Goal: Task Accomplishment & Management: Use online tool/utility

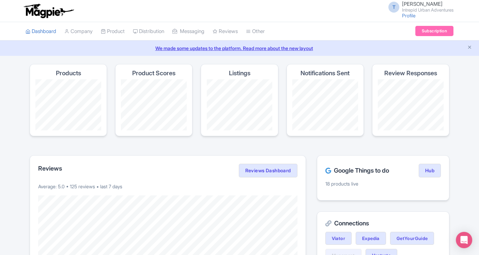
click at [410, 12] on small "Intrepid Urban Adventures" at bounding box center [427, 10] width 51 height 4
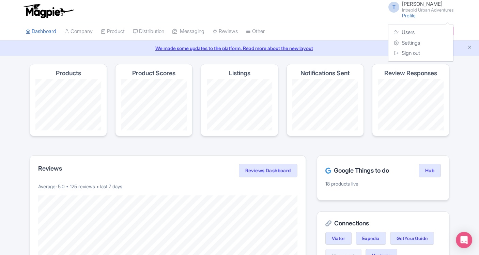
drag, startPoint x: 410, startPoint y: 12, endPoint x: 335, endPoint y: 25, distance: 76.1
click at [334, 25] on ul "Dashboard Company Product My Products Image Library Rate Sheets Distribution Ma…" at bounding box center [239, 31] width 436 height 18
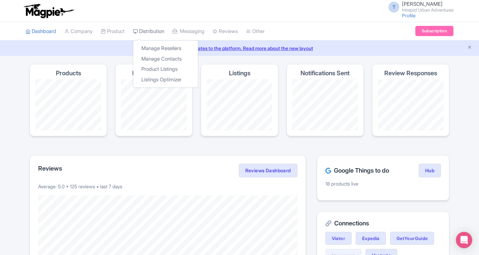
click at [155, 31] on link "Distribution" at bounding box center [148, 31] width 31 height 19
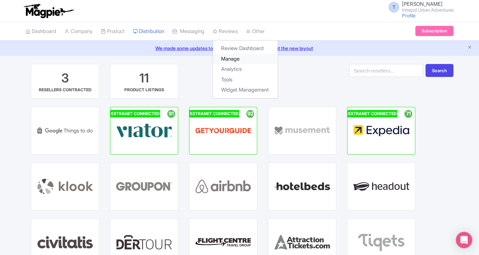
click at [234, 59] on link "Manage" at bounding box center [245, 59] width 65 height 11
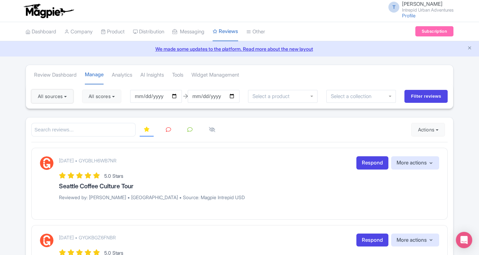
drag, startPoint x: 52, startPoint y: 97, endPoint x: 62, endPoint y: 107, distance: 13.7
click at [52, 97] on button "All sources" at bounding box center [52, 97] width 42 height 14
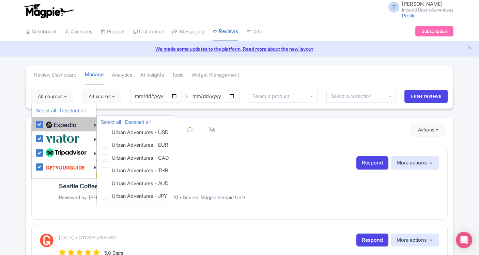
click at [44, 124] on label at bounding box center [60, 125] width 32 height 12
click at [44, 123] on input "checkbox" at bounding box center [46, 121] width 4 height 4
checkbox input "false"
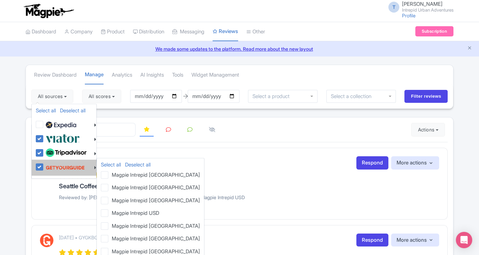
click at [44, 164] on label at bounding box center [64, 167] width 41 height 13
click at [44, 164] on input "checkbox" at bounding box center [46, 163] width 4 height 4
checkbox input "false"
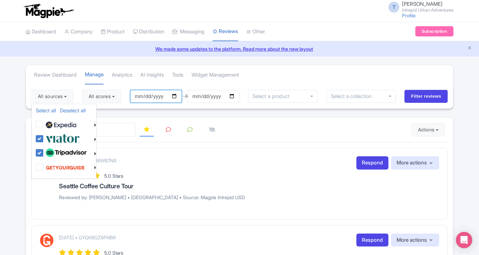
click at [178, 94] on input "2025-05-30" at bounding box center [156, 96] width 52 height 13
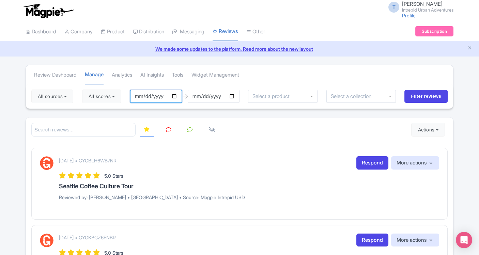
type input "2025-01-28"
click at [148, 96] on input "2025-01-28" at bounding box center [156, 96] width 52 height 13
type input "[DATE]"
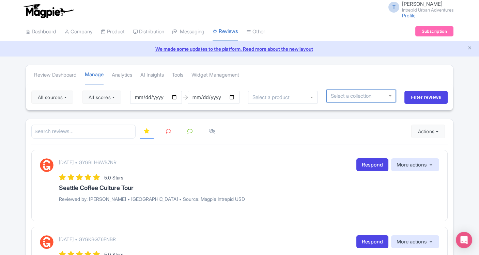
click at [349, 94] on input "select-one" at bounding box center [352, 96] width 42 height 6
drag, startPoint x: 342, startPoint y: 96, endPoint x: 319, endPoint y: 96, distance: 22.2
click at [319, 96] on div "All sources Select all Deselect all Select all Deselect all Urban Adventures - …" at bounding box center [239, 97] width 427 height 26
type input "m"
click at [389, 95] on div at bounding box center [362, 96] width 70 height 13
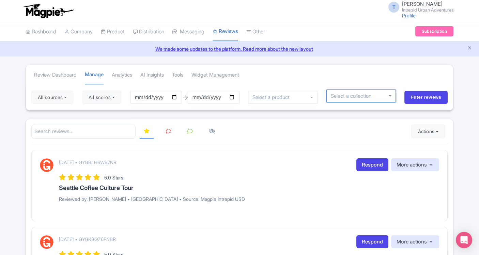
click at [391, 95] on div at bounding box center [362, 96] width 70 height 13
click at [364, 93] on input "select-one" at bounding box center [353, 96] width 45 height 6
click at [430, 96] on input "Filter reviews" at bounding box center [426, 97] width 43 height 13
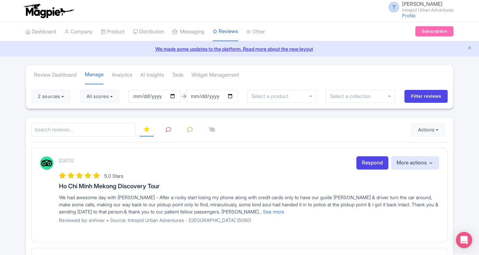
click at [372, 96] on input "select-one" at bounding box center [352, 96] width 45 height 6
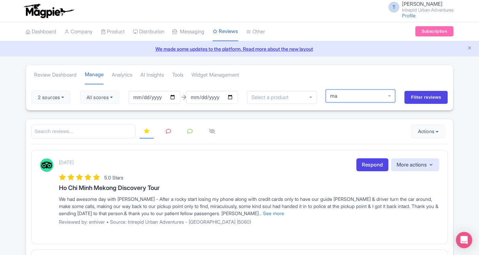
type input "m"
drag, startPoint x: 357, startPoint y: 95, endPoint x: 312, endPoint y: 95, distance: 44.6
click at [313, 95] on div "2 sources Select all Deselect all Select all Deselect all Urban Adventures - US…" at bounding box center [239, 97] width 427 height 26
type input "b"
click at [312, 97] on div at bounding box center [282, 97] width 70 height 13
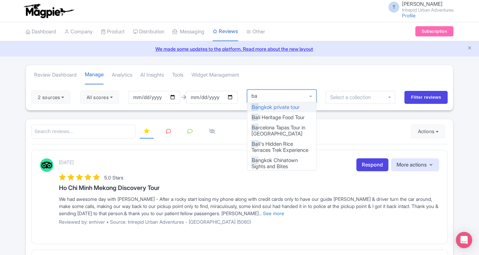
type input "bar"
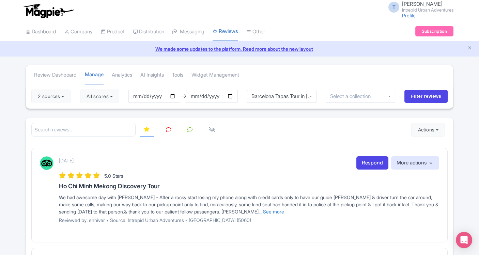
click at [308, 93] on div "Barcelona Tapas Tour in [GEOGRAPHIC_DATA]" at bounding box center [282, 96] width 61 height 6
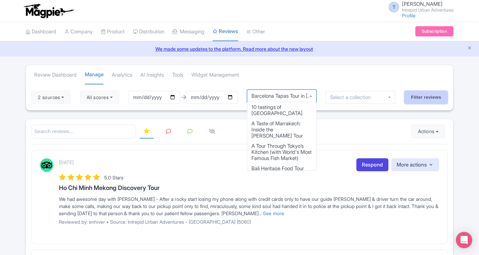
click at [437, 100] on input "Filter reviews" at bounding box center [426, 97] width 43 height 13
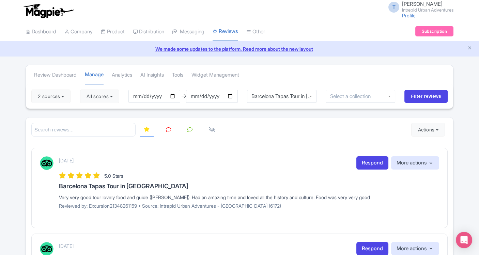
scroll to position [4, 0]
click at [313, 94] on div "Barcelona Tapas Tour in [GEOGRAPHIC_DATA]" at bounding box center [282, 96] width 70 height 13
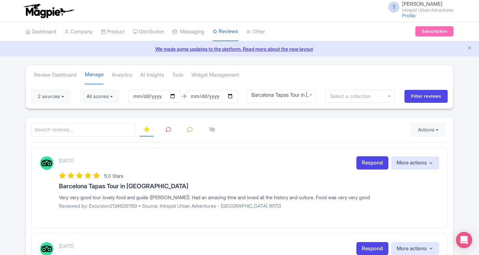
scroll to position [1, 0]
click at [313, 96] on div "Barcelona Tapas Tour in Old Town" at bounding box center [282, 96] width 70 height 13
click at [279, 94] on div "Barcelona Tapas Tour in [GEOGRAPHIC_DATA]" at bounding box center [282, 96] width 61 height 6
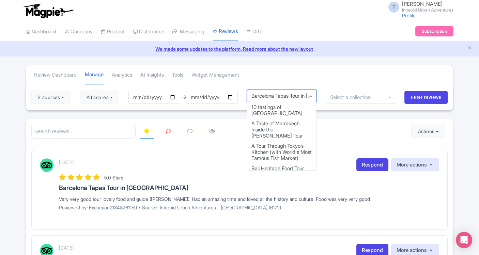
scroll to position [75, 0]
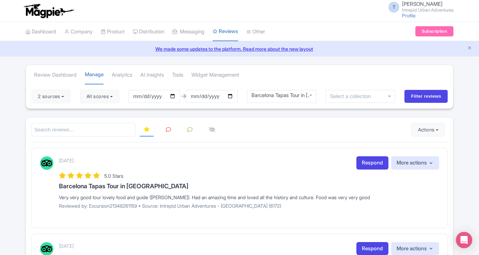
click at [311, 97] on div "Barcelona Tapas Tour in [GEOGRAPHIC_DATA]" at bounding box center [282, 95] width 61 height 6
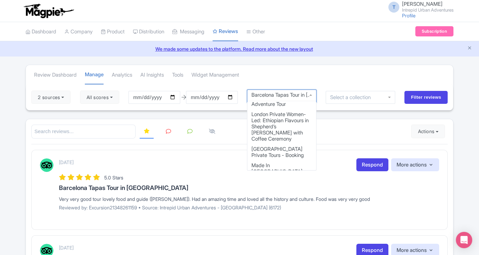
scroll to position [0, 0]
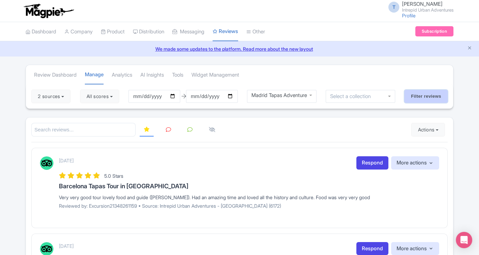
click at [420, 91] on input "Filter reviews" at bounding box center [426, 96] width 43 height 13
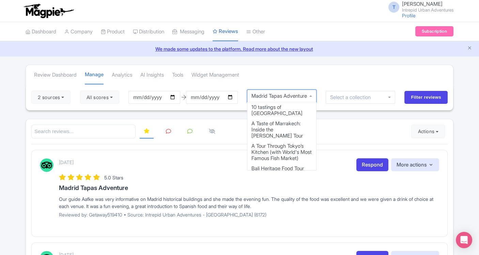
click at [285, 91] on div "Madrid Tapas Adventure" at bounding box center [282, 96] width 70 height 13
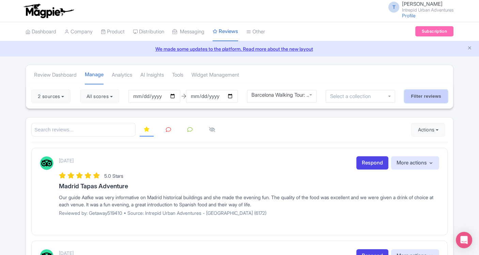
click at [412, 93] on input "Filter reviews" at bounding box center [426, 96] width 43 height 13
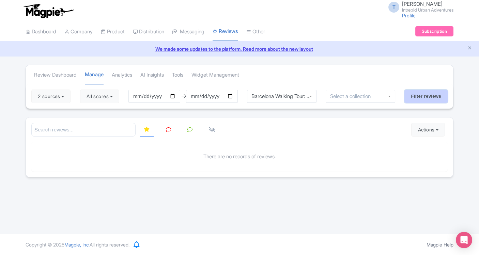
click at [437, 92] on input "Filter reviews" at bounding box center [426, 96] width 43 height 13
click at [290, 93] on div "Barcelona Walking Tour: Explore Gaudi and Modernist Architecture" at bounding box center [282, 92] width 61 height 6
click at [418, 92] on input "Filter reviews" at bounding box center [426, 96] width 43 height 13
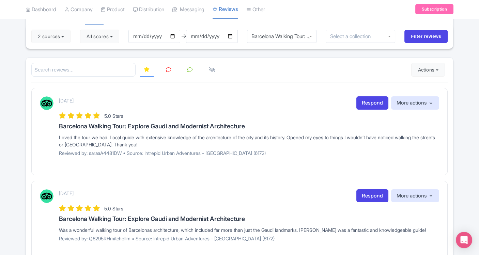
scroll to position [76, 0]
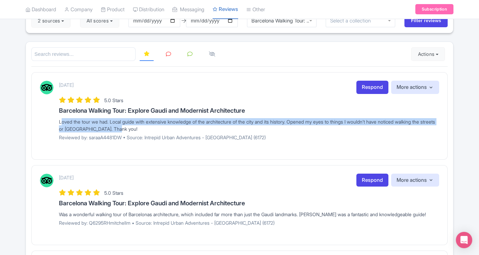
drag, startPoint x: 55, startPoint y: 122, endPoint x: 138, endPoint y: 128, distance: 83.0
click at [138, 128] on div "[DATE] Respond More actions Hide from this page Hide from review widget and fee…" at bounding box center [239, 113] width 399 height 65
copy div "Loved the tour we had. Local guide with extensive knowledge of the architecture…"
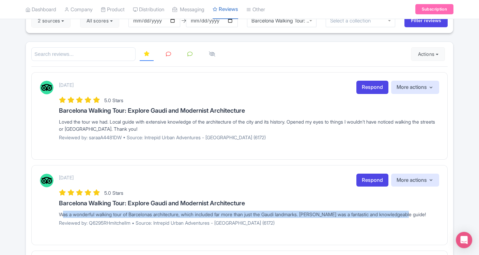
drag, startPoint x: 57, startPoint y: 213, endPoint x: 425, endPoint y: 211, distance: 367.8
click at [425, 211] on div "[DATE] Respond More actions Hide from this page Hide from review widget and fee…" at bounding box center [239, 203] width 399 height 58
copy div "Was a wonderful walking tour of Barcelonas architecture, which included far mor…"
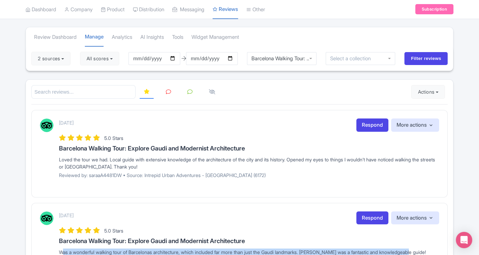
scroll to position [0, 0]
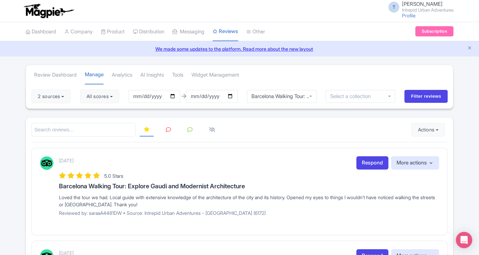
click at [313, 95] on div "Barcelona Walking Tour: Explore Gaudi and Modernist Architecture" at bounding box center [282, 96] width 70 height 13
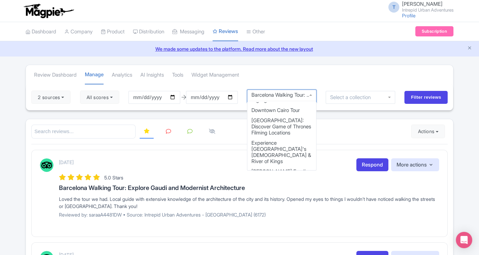
scroll to position [749, 0]
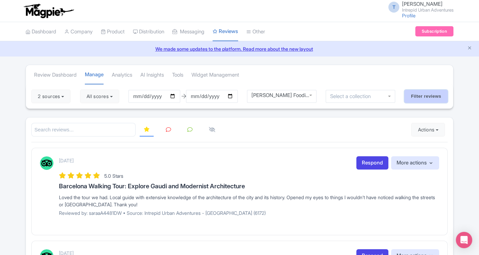
click at [429, 96] on input "Filter reviews" at bounding box center [426, 96] width 43 height 13
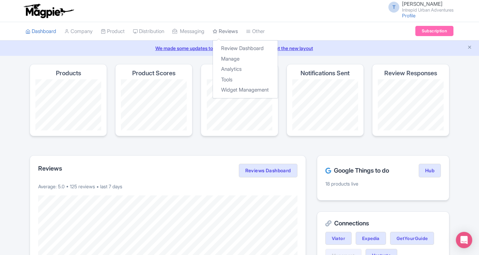
click at [234, 30] on link "Reviews" at bounding box center [225, 31] width 25 height 19
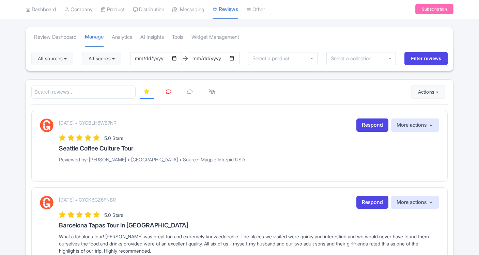
scroll to position [38, 0]
drag, startPoint x: 51, startPoint y: 56, endPoint x: 48, endPoint y: 65, distance: 9.5
click at [51, 56] on button "All sources" at bounding box center [52, 59] width 42 height 14
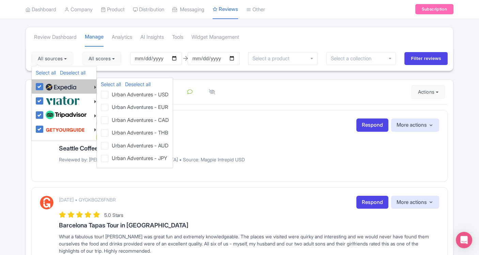
click at [44, 84] on label at bounding box center [60, 87] width 32 height 12
click at [44, 84] on input "checkbox" at bounding box center [46, 83] width 4 height 4
checkbox input "false"
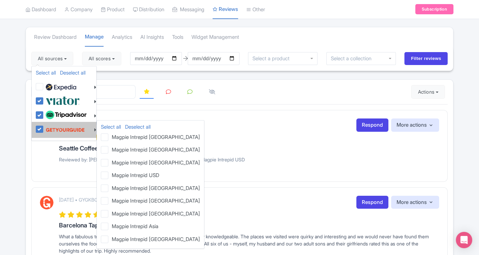
click at [44, 130] on label at bounding box center [64, 129] width 41 height 13
click at [44, 128] on input "checkbox" at bounding box center [46, 125] width 4 height 4
checkbox input "false"
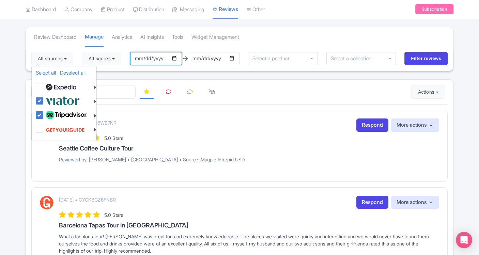
click at [162, 55] on input "2025-05-30" at bounding box center [156, 58] width 52 height 13
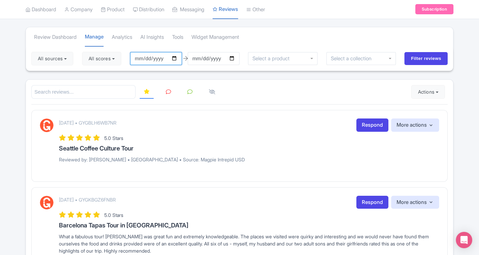
click at [149, 58] on input "2025-05-30" at bounding box center [156, 58] width 52 height 13
type input "2025-05-01"
click at [139, 56] on input "2025-05-01" at bounding box center [156, 58] width 52 height 13
type input "[DATE]"
click at [295, 61] on div at bounding box center [283, 58] width 70 height 13
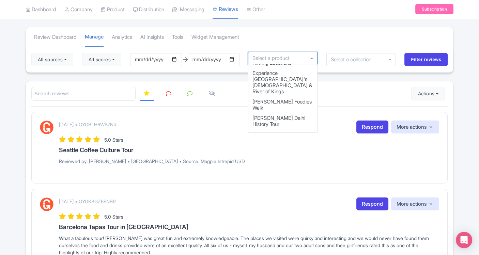
scroll to position [757, 0]
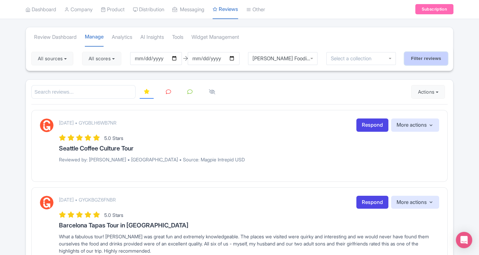
click at [426, 56] on input "Filter reviews" at bounding box center [426, 58] width 43 height 13
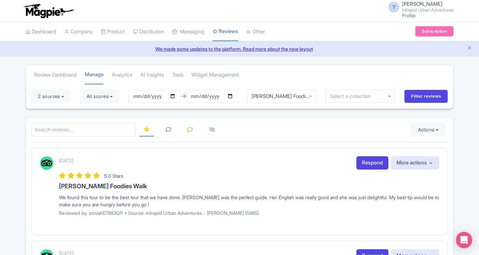
click at [295, 101] on div "[PERSON_NAME] Foodies Walk" at bounding box center [282, 96] width 70 height 13
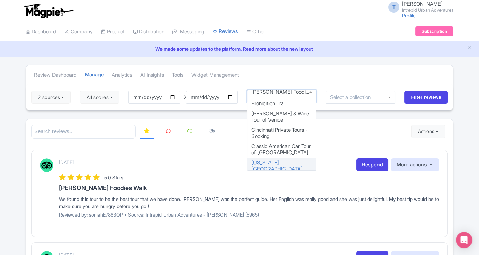
scroll to position [508, 0]
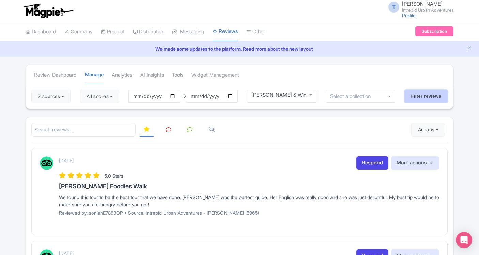
click at [424, 90] on input "Filter reviews" at bounding box center [426, 96] width 43 height 13
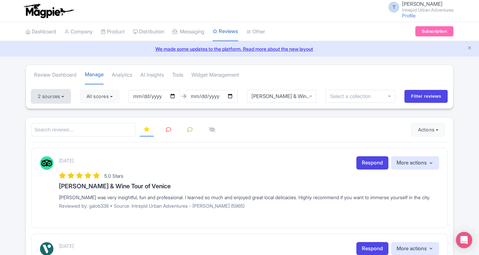
click at [55, 96] on button "2 sources" at bounding box center [50, 97] width 39 height 14
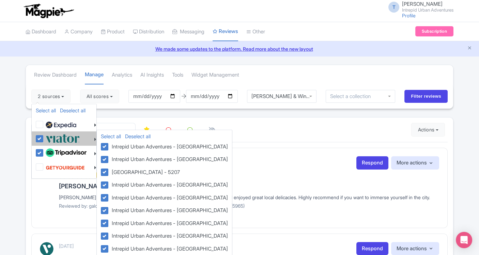
click at [44, 138] on label at bounding box center [62, 138] width 36 height 11
click at [44, 137] on input "checkbox" at bounding box center [46, 135] width 4 height 4
checkbox input "false"
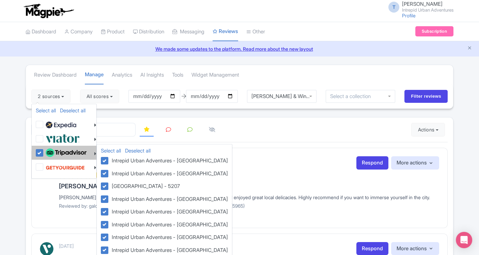
click at [44, 151] on label at bounding box center [65, 153] width 43 height 12
click at [44, 151] on input "checkbox" at bounding box center [46, 149] width 4 height 4
checkbox input "false"
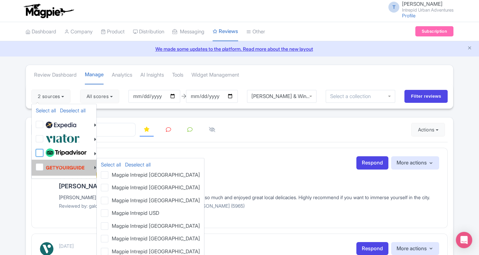
checkbox input "false"
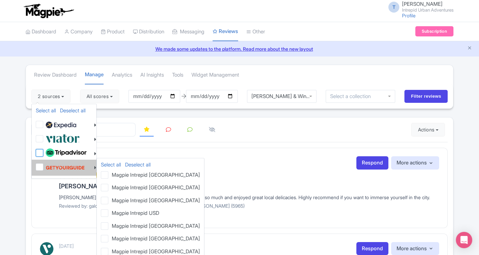
checkbox input "false"
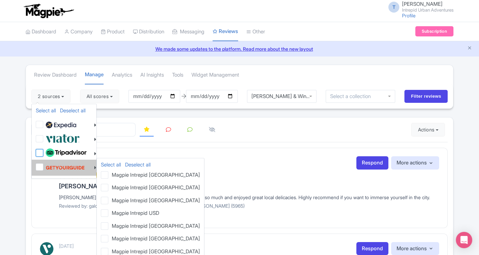
checkbox input "false"
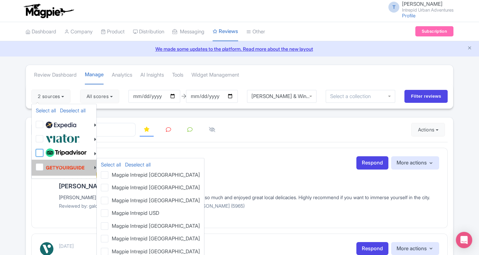
checkbox input "false"
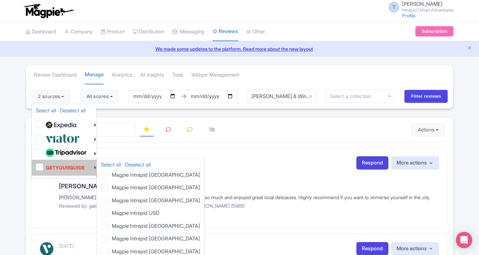
click at [44, 169] on label at bounding box center [64, 167] width 41 height 13
click at [44, 166] on input "checkbox" at bounding box center [46, 163] width 4 height 4
checkbox input "true"
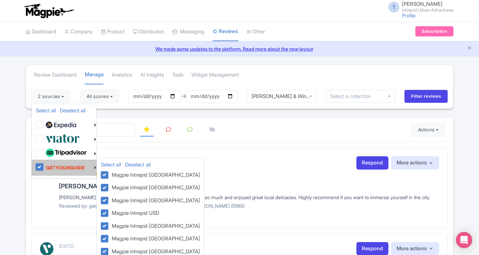
checkbox input "true"
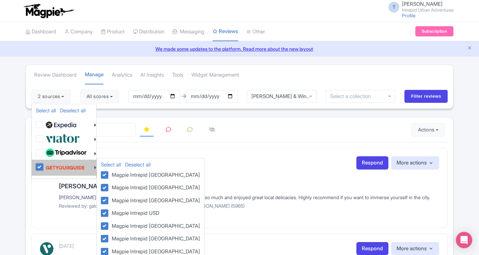
checkbox input "true"
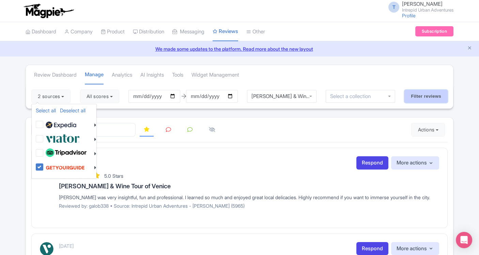
click at [436, 92] on input "Filter reviews" at bounding box center [426, 96] width 43 height 13
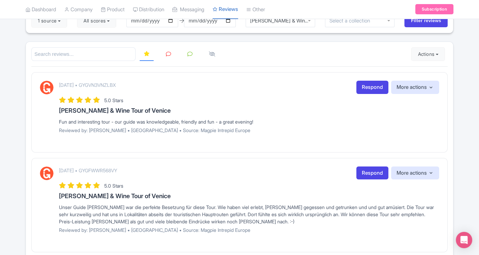
scroll to position [4, 0]
click at [311, 19] on div "[PERSON_NAME] & Wine Tour of Venice" at bounding box center [281, 20] width 70 height 13
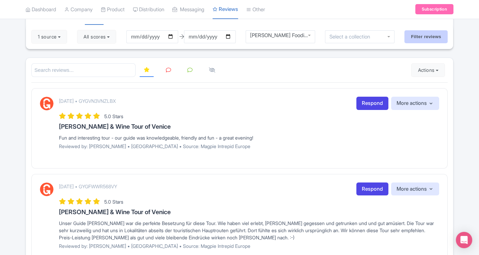
scroll to position [38, 0]
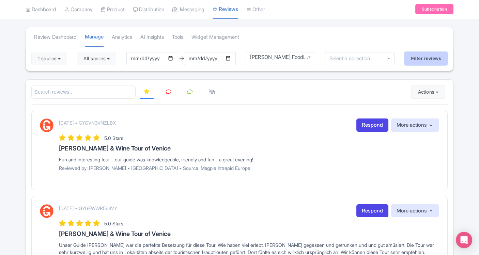
click at [421, 55] on input "Filter reviews" at bounding box center [426, 58] width 43 height 13
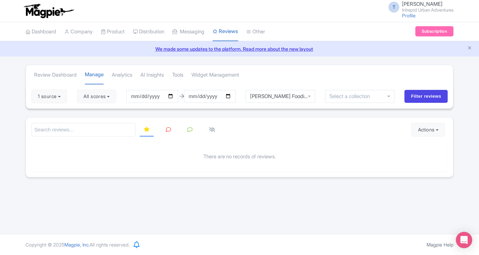
scroll to position [727, 0]
click at [309, 94] on div "[PERSON_NAME] Foodies Walk" at bounding box center [280, 92] width 61 height 6
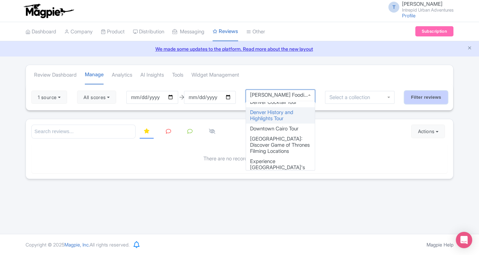
click at [419, 95] on input "Filter reviews" at bounding box center [426, 97] width 43 height 13
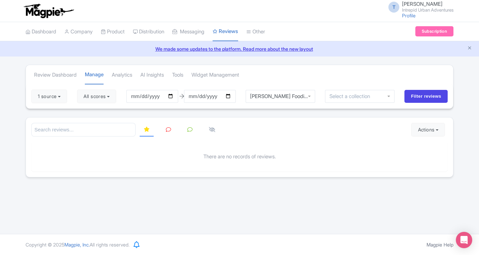
scroll to position [4, 0]
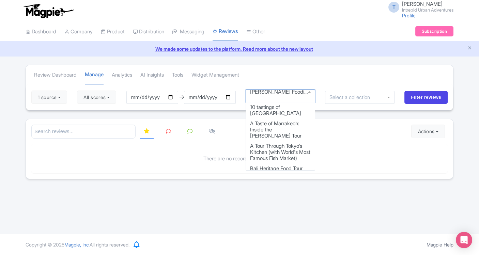
click at [293, 95] on div "[PERSON_NAME] Foodies Walk" at bounding box center [281, 96] width 70 height 13
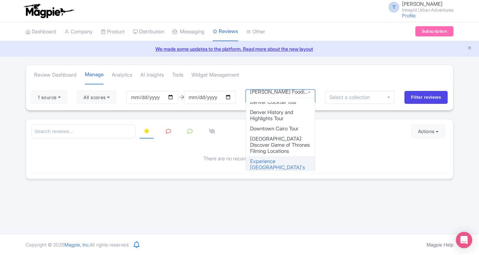
scroll to position [765, 0]
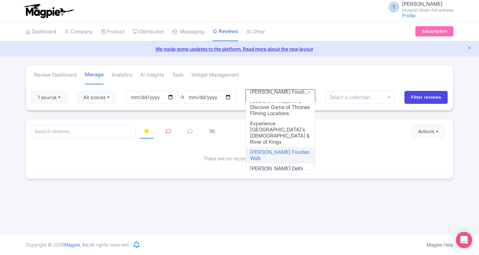
click at [270, 126] on div "Review Dashboard [GEOGRAPHIC_DATA] Analytics AI Insights Tools Widget Managemen…" at bounding box center [240, 122] width 428 height 115
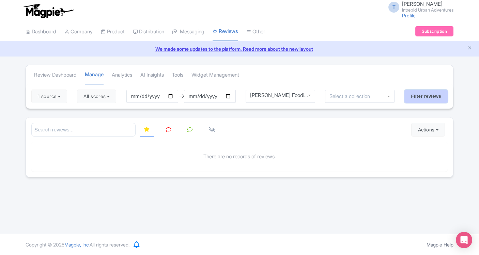
drag, startPoint x: 418, startPoint y: 99, endPoint x: 413, endPoint y: 101, distance: 5.1
click at [418, 98] on input "Filter reviews" at bounding box center [426, 96] width 43 height 13
click at [282, 96] on div "[PERSON_NAME] Foodies Walk" at bounding box center [281, 96] width 70 height 13
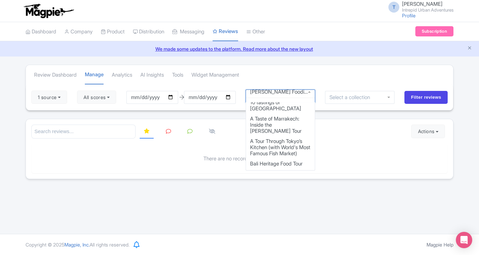
scroll to position [0, 0]
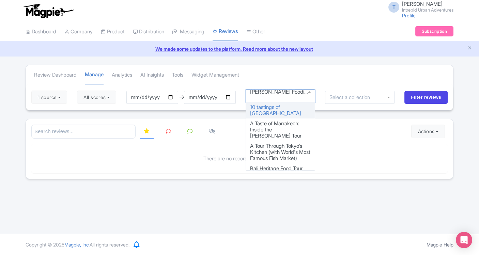
click at [361, 132] on div at bounding box center [239, 132] width 416 height 14
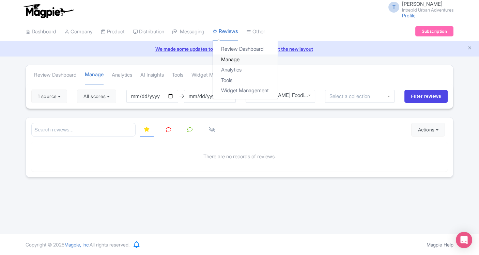
click at [236, 60] on link "Manage" at bounding box center [245, 60] width 65 height 11
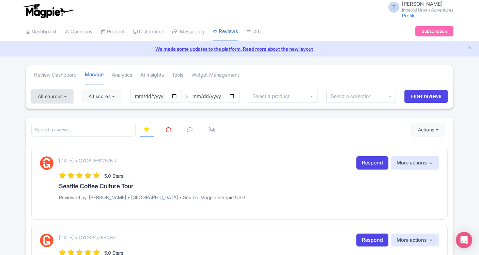
click at [54, 94] on button "All sources" at bounding box center [52, 97] width 42 height 14
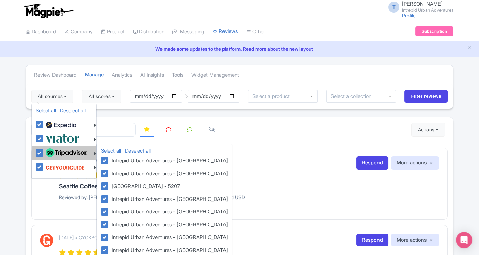
click at [44, 152] on label at bounding box center [65, 153] width 43 height 12
click at [44, 152] on input "checkbox" at bounding box center [46, 149] width 4 height 4
checkbox input "false"
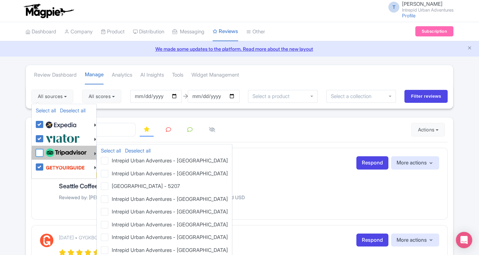
checkbox input "false"
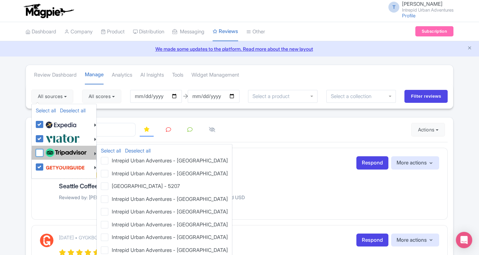
checkbox input "false"
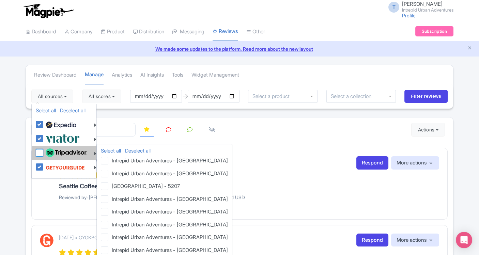
checkbox input "false"
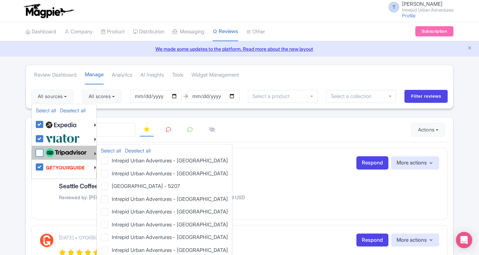
checkbox input "false"
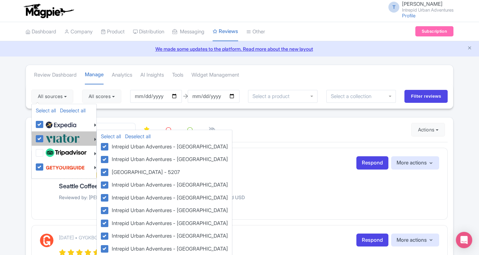
click at [44, 136] on label at bounding box center [62, 138] width 36 height 11
click at [44, 136] on input "checkbox" at bounding box center [46, 135] width 4 height 4
checkbox input "false"
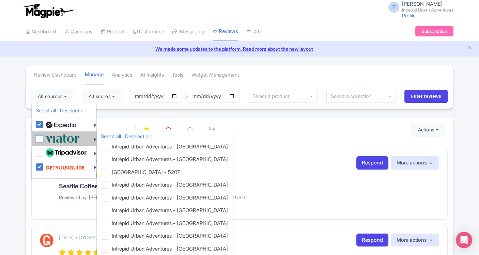
checkbox input "false"
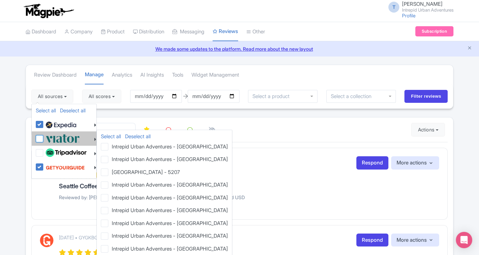
checkbox input "false"
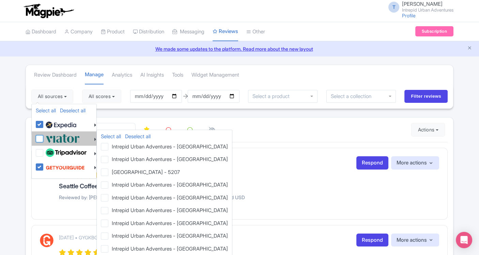
checkbox input "false"
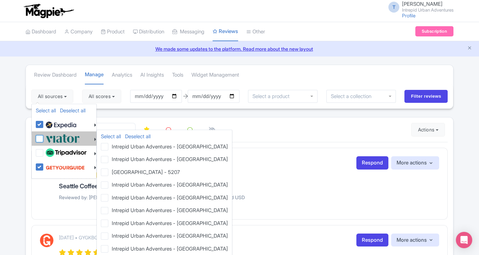
checkbox input "false"
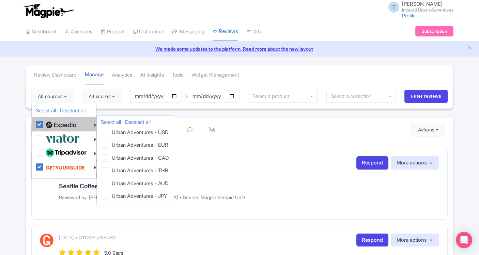
click at [44, 121] on label at bounding box center [60, 125] width 32 height 12
click at [44, 121] on input "checkbox" at bounding box center [46, 121] width 4 height 4
checkbox input "false"
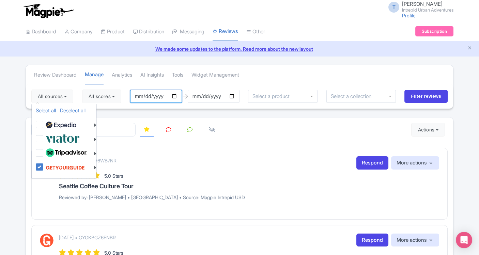
click at [142, 96] on input "[DATE]" at bounding box center [156, 96] width 52 height 13
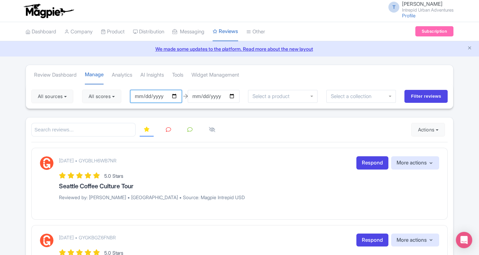
type input "2025-01-30"
type input "2025-01-01"
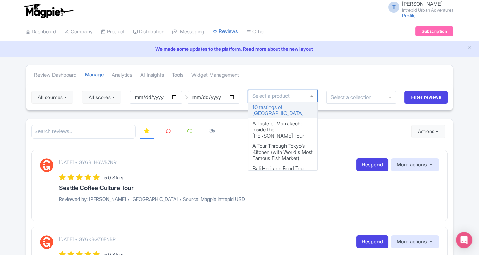
click at [286, 93] on input "select-one" at bounding box center [273, 96] width 41 height 6
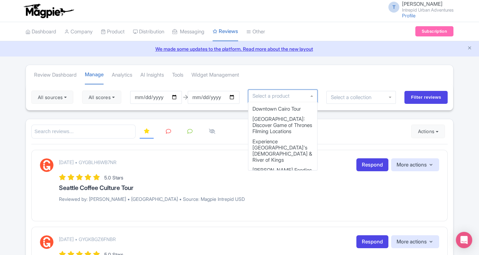
scroll to position [757, 0]
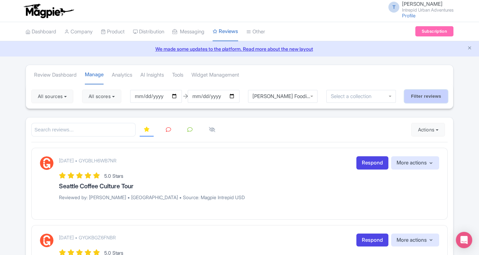
click at [416, 95] on input "Filter reviews" at bounding box center [426, 96] width 43 height 13
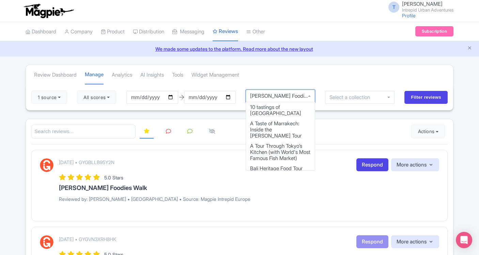
click at [294, 93] on div "[PERSON_NAME] Foodies Walk" at bounding box center [280, 96] width 61 height 6
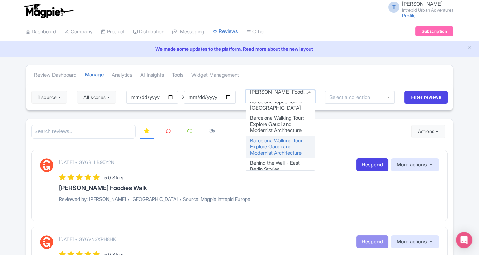
scroll to position [121, 0]
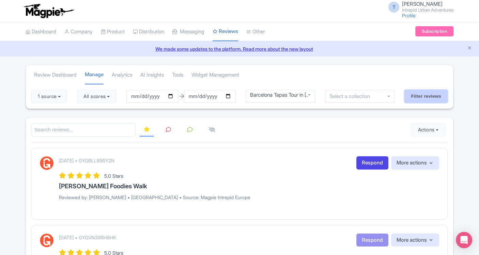
click at [434, 95] on input "Filter reviews" at bounding box center [426, 96] width 43 height 13
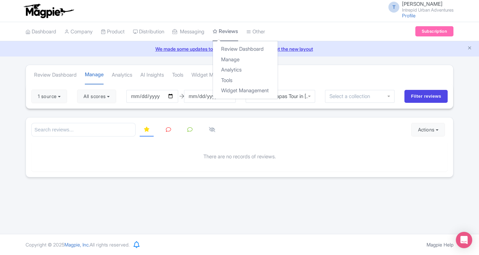
click at [230, 29] on link "Reviews" at bounding box center [226, 31] width 26 height 19
click at [237, 59] on link "Manage" at bounding box center [245, 60] width 65 height 11
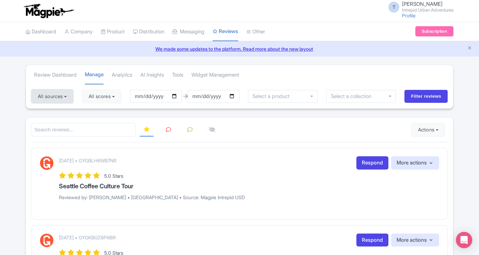
click at [46, 94] on button "All sources" at bounding box center [52, 97] width 42 height 14
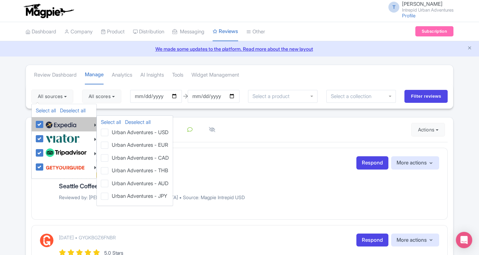
click at [39, 120] on div at bounding box center [66, 125] width 61 height 12
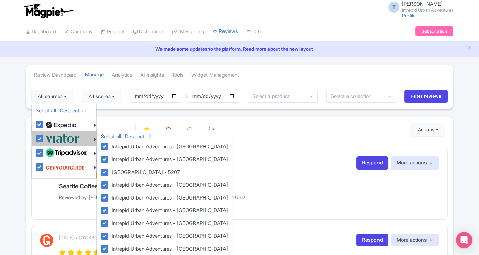
click at [44, 139] on label at bounding box center [62, 138] width 36 height 11
click at [44, 137] on input "checkbox" at bounding box center [46, 135] width 4 height 4
checkbox input "false"
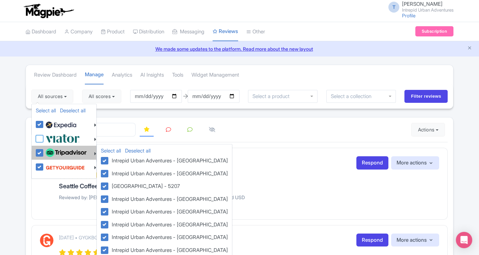
checkbox input "false"
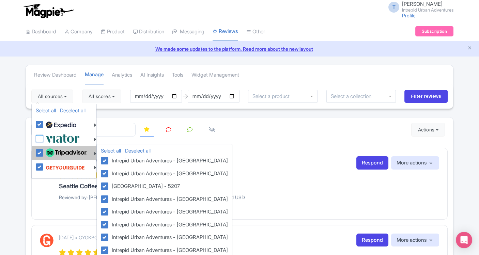
checkbox input "false"
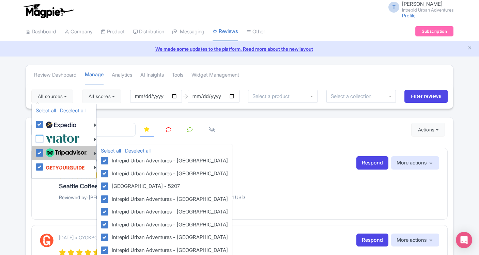
checkbox input "false"
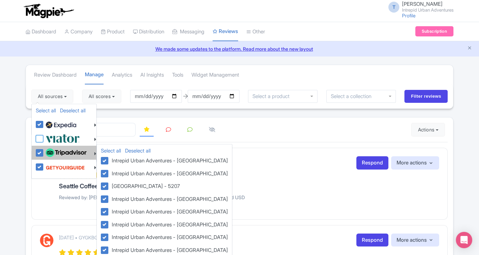
checkbox input "false"
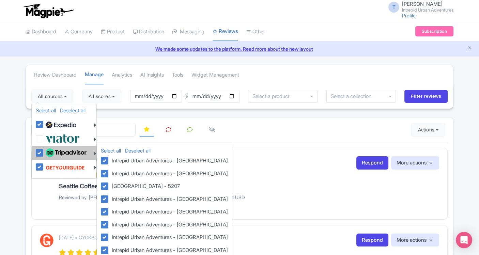
click at [44, 153] on label at bounding box center [65, 153] width 43 height 12
click at [44, 152] on input "checkbox" at bounding box center [46, 149] width 4 height 4
checkbox input "false"
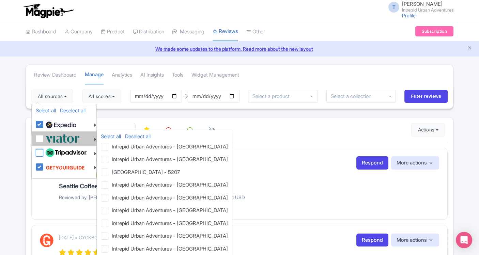
checkbox input "false"
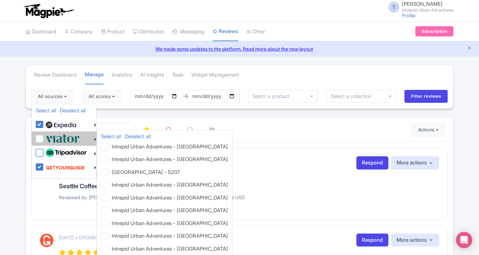
checkbox input "false"
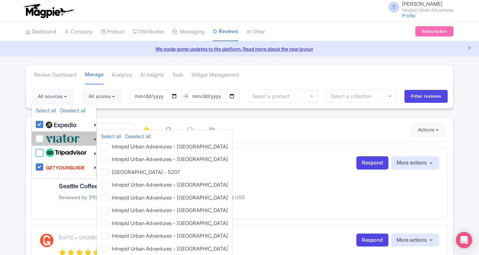
checkbox input "false"
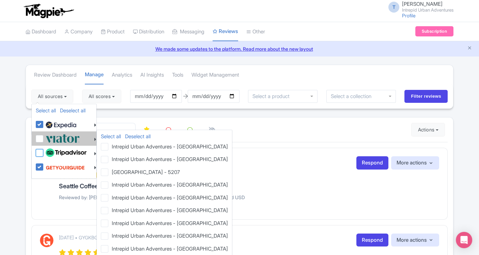
checkbox input "false"
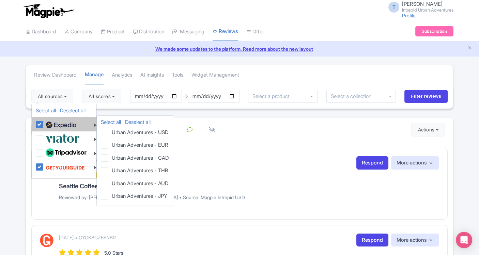
click at [44, 124] on label at bounding box center [60, 125] width 32 height 12
click at [44, 123] on input "checkbox" at bounding box center [46, 121] width 4 height 4
checkbox input "false"
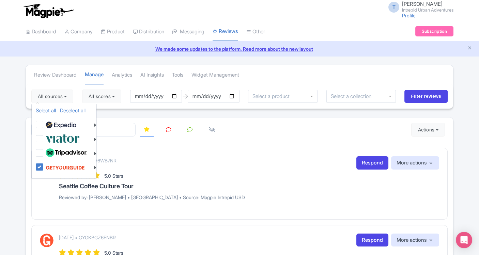
click at [293, 93] on input "select-one" at bounding box center [273, 96] width 41 height 6
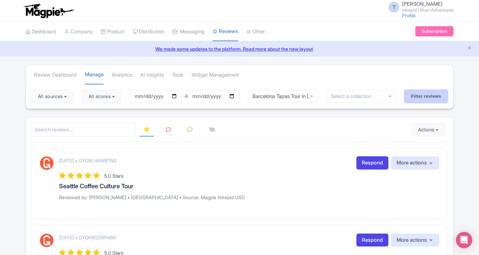
click at [417, 95] on input "Filter reviews" at bounding box center [426, 96] width 43 height 13
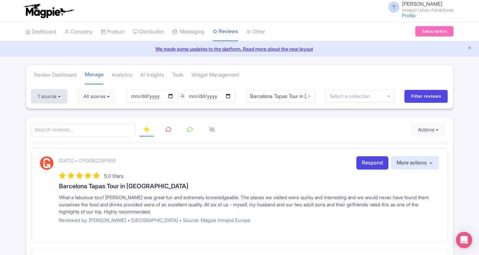
click at [44, 90] on button "1 source" at bounding box center [49, 97] width 36 height 14
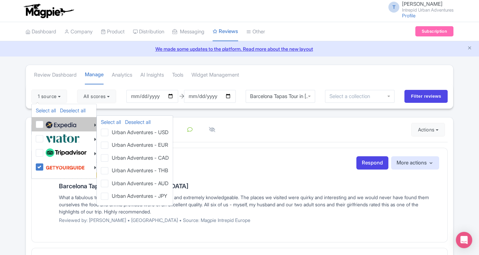
click at [44, 128] on label at bounding box center [60, 125] width 32 height 12
click at [44, 123] on input "checkbox" at bounding box center [46, 121] width 4 height 4
checkbox input "true"
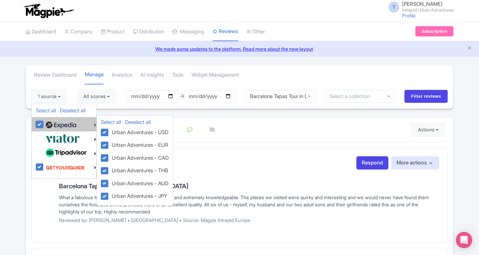
checkbox input "true"
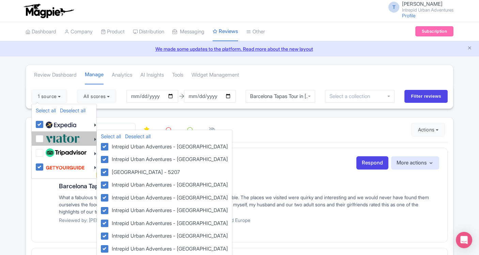
click at [44, 137] on label at bounding box center [62, 138] width 36 height 11
click at [44, 137] on input "checkbox" at bounding box center [46, 135] width 4 height 4
checkbox input "true"
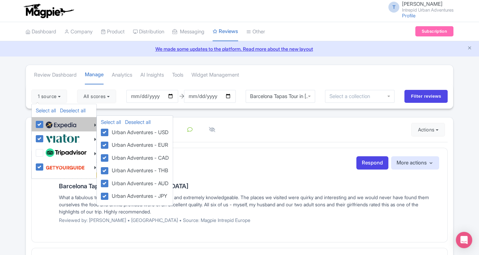
click at [44, 121] on label at bounding box center [60, 125] width 32 height 12
click at [44, 121] on input "checkbox" at bounding box center [46, 121] width 4 height 4
checkbox input "false"
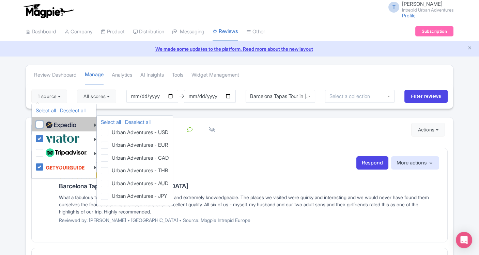
checkbox input "false"
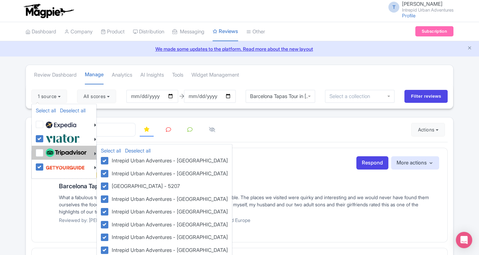
click at [44, 150] on label at bounding box center [65, 153] width 43 height 12
click at [44, 150] on input "checkbox" at bounding box center [46, 149] width 4 height 4
checkbox input "true"
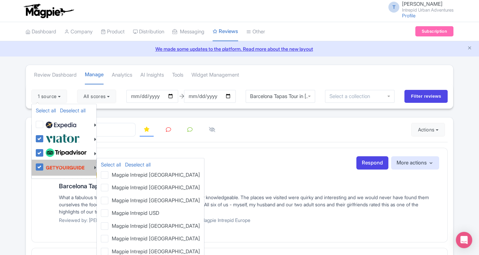
click at [44, 163] on label at bounding box center [64, 167] width 41 height 13
click at [44, 163] on input "checkbox" at bounding box center [46, 163] width 4 height 4
checkbox input "false"
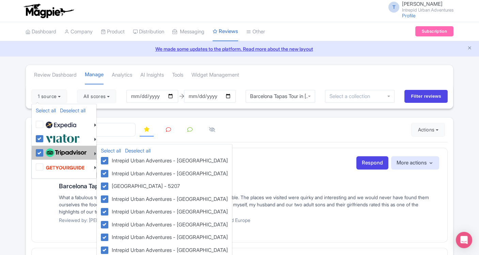
click at [44, 155] on label at bounding box center [65, 153] width 43 height 12
click at [44, 152] on input "checkbox" at bounding box center [46, 149] width 4 height 4
checkbox input "false"
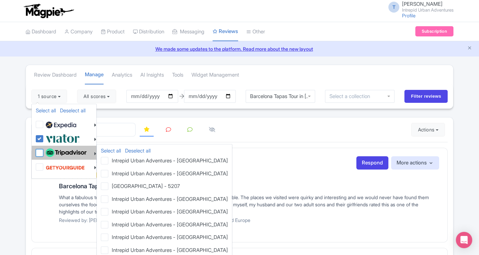
checkbox input "false"
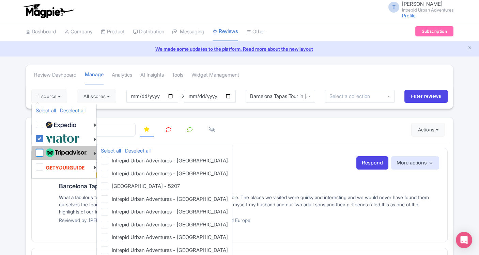
checkbox input "false"
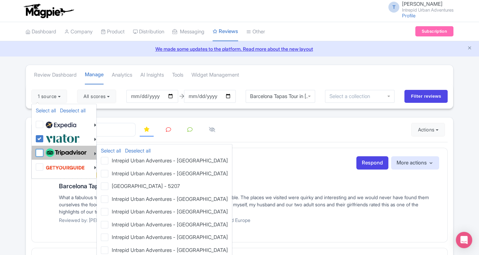
checkbox input "false"
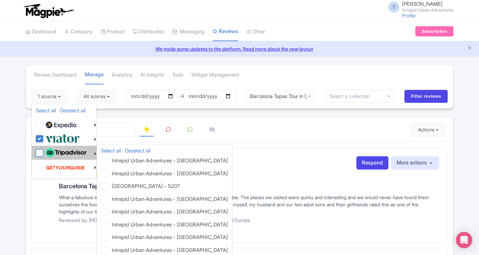
checkbox input "false"
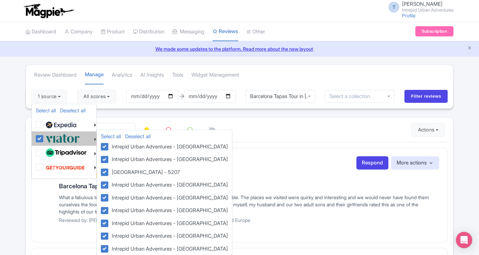
click at [44, 140] on label at bounding box center [62, 138] width 36 height 11
click at [44, 137] on input "checkbox" at bounding box center [46, 135] width 4 height 4
checkbox input "false"
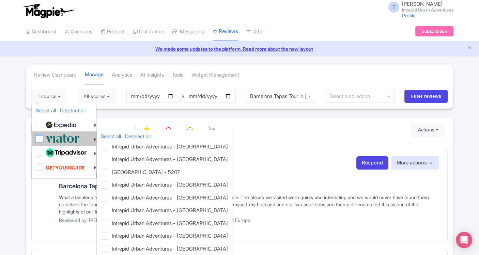
checkbox input "false"
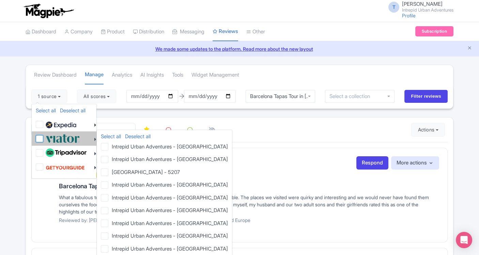
checkbox input "false"
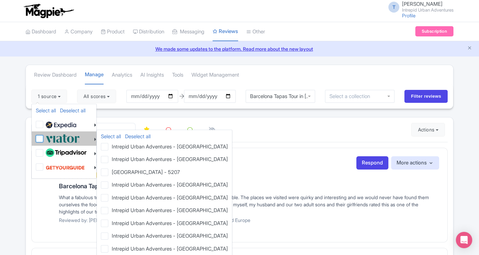
checkbox input "false"
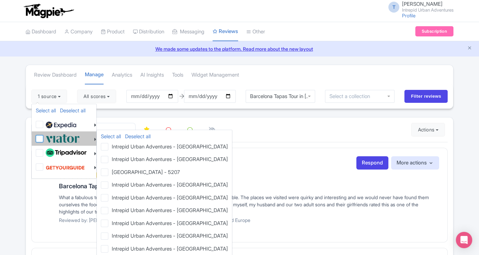
checkbox input "false"
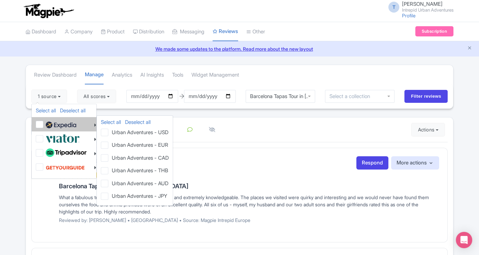
click at [44, 123] on label at bounding box center [60, 125] width 32 height 12
click at [44, 123] on input "checkbox" at bounding box center [46, 121] width 4 height 4
checkbox input "true"
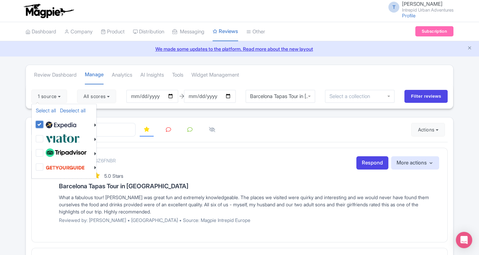
checkbox input "true"
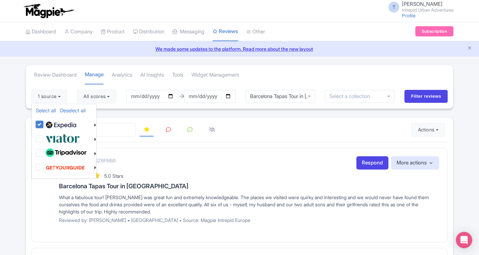
checkbox input "true"
click at [425, 95] on input "Filter reviews" at bounding box center [426, 96] width 43 height 13
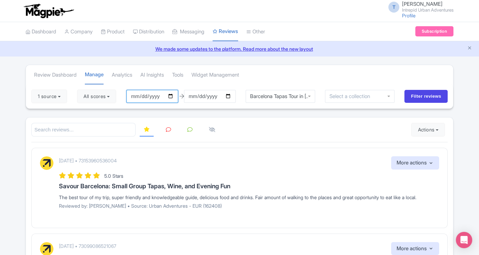
click at [136, 95] on input "2025-05-30" at bounding box center [152, 96] width 52 height 13
type input "2025-01-30"
type input "[DATE]"
click at [423, 89] on div "1 source Select all Deselect all Select all Deselect all Urban Adventures - USD…" at bounding box center [239, 96] width 427 height 25
click at [422, 93] on input "Filter reviews" at bounding box center [426, 96] width 43 height 13
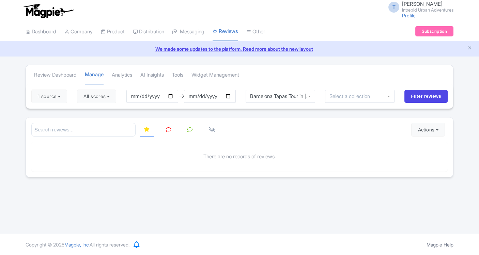
click at [311, 97] on div "Barcelona Tapas Tour in [GEOGRAPHIC_DATA]" at bounding box center [281, 96] width 70 height 13
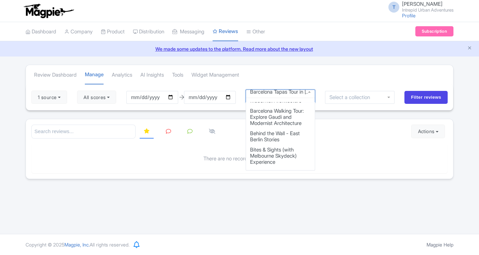
scroll to position [151, 0]
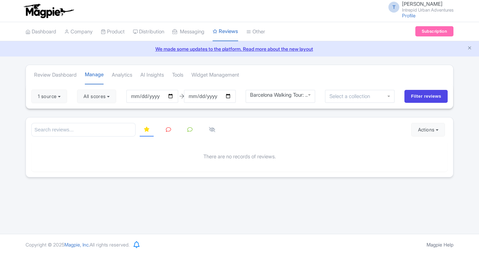
click at [298, 101] on div "Barcelona Walking Tour: Explore Gaudi and Modernist Architecture" at bounding box center [281, 96] width 70 height 13
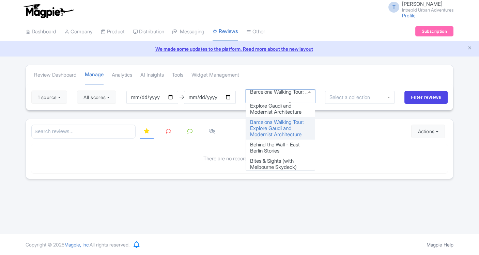
click at [291, 128] on div "Review Dashboard Manage Analytics AI Insights Tools Widget Management 1 source …" at bounding box center [240, 122] width 428 height 115
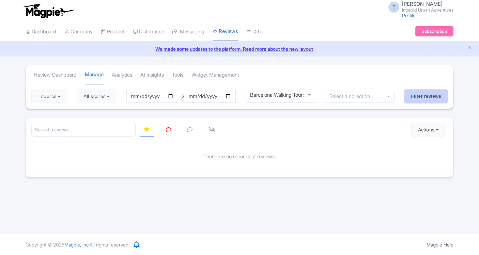
click at [428, 98] on input "Filter reviews" at bounding box center [426, 96] width 43 height 13
click at [283, 98] on div "Barcelona Walking Tour: Explore Gaudi and Modernist Architecture" at bounding box center [281, 96] width 70 height 13
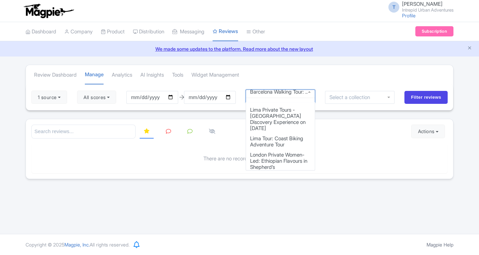
scroll to position [1218, 0]
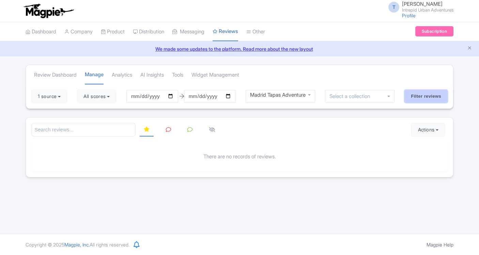
click at [423, 93] on input "Filter reviews" at bounding box center [426, 96] width 43 height 13
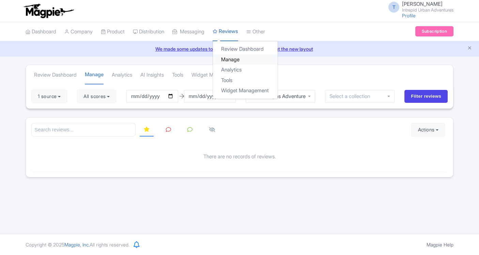
click at [239, 57] on link "Manage" at bounding box center [245, 60] width 65 height 11
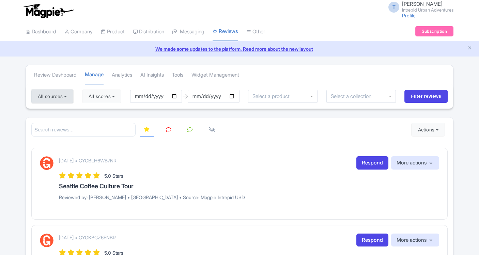
click at [37, 96] on button "All sources" at bounding box center [52, 97] width 42 height 14
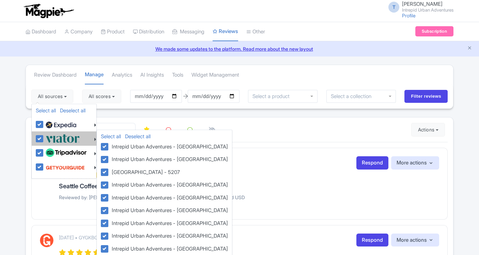
click at [44, 136] on label at bounding box center [62, 138] width 36 height 11
click at [44, 136] on input "checkbox" at bounding box center [46, 135] width 4 height 4
checkbox input "false"
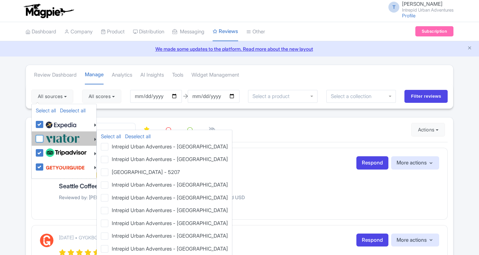
checkbox input "false"
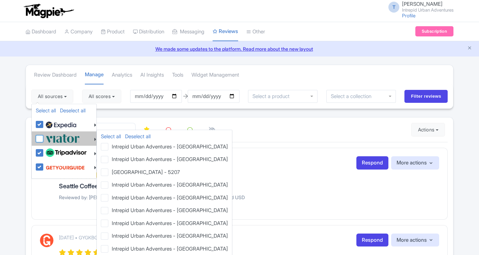
checkbox input "false"
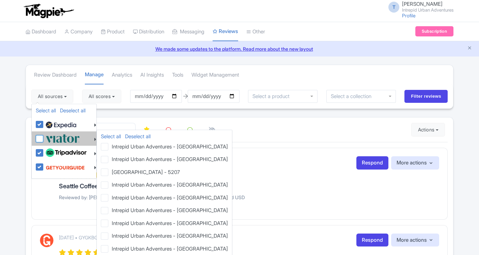
checkbox input "false"
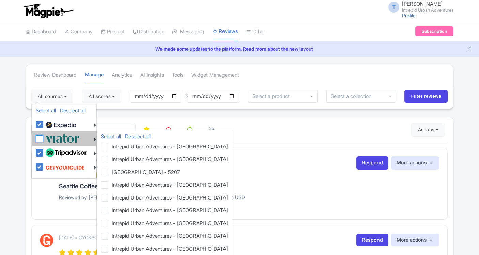
checkbox input "false"
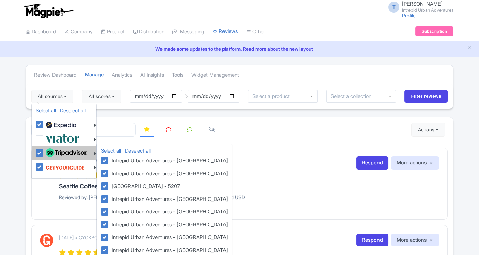
click at [44, 154] on label at bounding box center [65, 153] width 43 height 12
click at [44, 152] on input "checkbox" at bounding box center [46, 149] width 4 height 4
checkbox input "false"
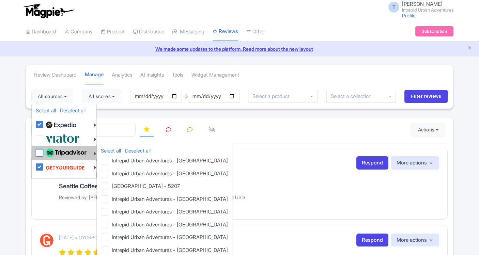
checkbox input "false"
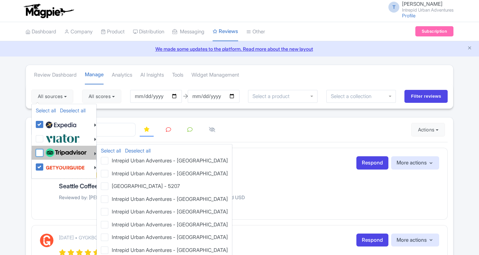
checkbox input "false"
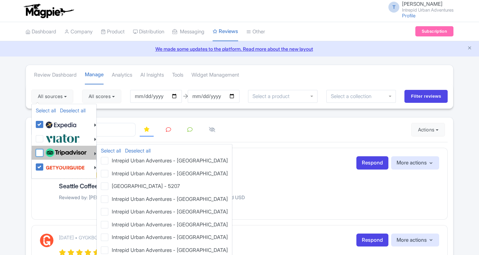
checkbox input "false"
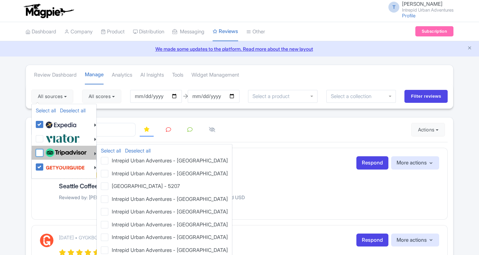
checkbox input "false"
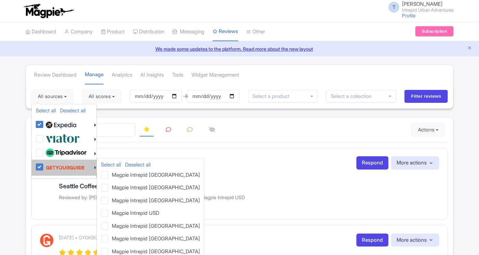
click at [44, 164] on label at bounding box center [64, 167] width 41 height 13
click at [44, 164] on input "checkbox" at bounding box center [46, 163] width 4 height 4
checkbox input "false"
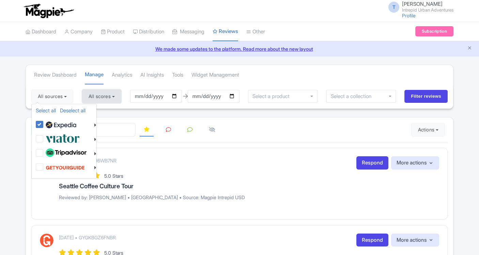
click at [117, 97] on button "All scores" at bounding box center [101, 97] width 39 height 14
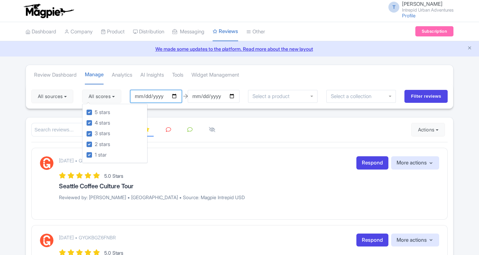
click at [143, 94] on input "2025-05-30" at bounding box center [156, 96] width 52 height 13
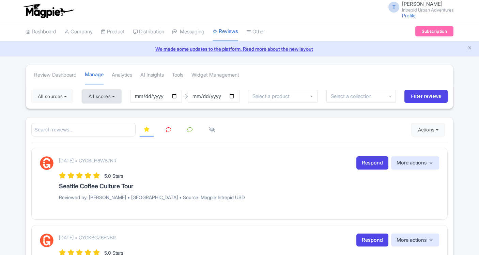
click at [108, 94] on button "All scores" at bounding box center [101, 97] width 39 height 14
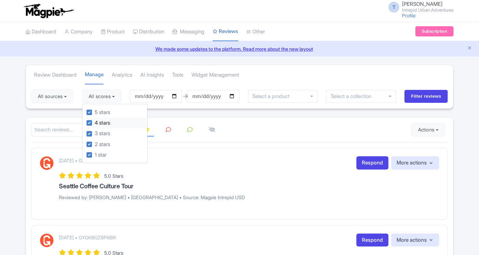
click at [95, 124] on label "4 stars" at bounding box center [102, 123] width 15 height 8
click at [95, 123] on input "4 stars" at bounding box center [97, 121] width 4 height 4
click at [90, 118] on div "4 stars" at bounding box center [117, 123] width 61 height 11
click at [95, 123] on label "4 stars" at bounding box center [102, 123] width 15 height 8
click at [95, 123] on input "4 stars" at bounding box center [97, 121] width 4 height 4
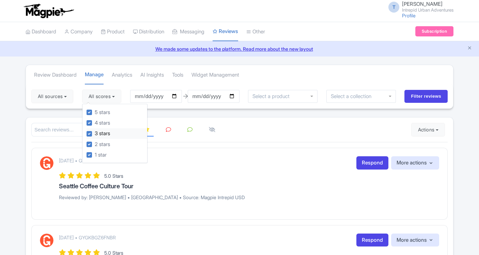
drag, startPoint x: 90, startPoint y: 123, endPoint x: 91, endPoint y: 131, distance: 7.7
click at [95, 123] on label "4 stars" at bounding box center [102, 123] width 15 height 8
click at [95, 123] on input "4 stars" at bounding box center [97, 121] width 4 height 4
checkbox input "false"
click at [95, 133] on label "3 stars" at bounding box center [102, 134] width 15 height 8
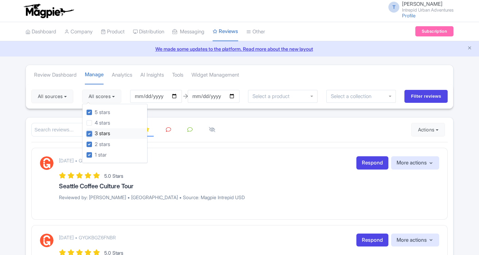
click at [95, 133] on input "3 stars" at bounding box center [97, 132] width 4 height 4
checkbox input "false"
click at [95, 145] on label "2 stars" at bounding box center [102, 145] width 15 height 8
click at [95, 145] on input "2 stars" at bounding box center [97, 142] width 4 height 4
checkbox input "false"
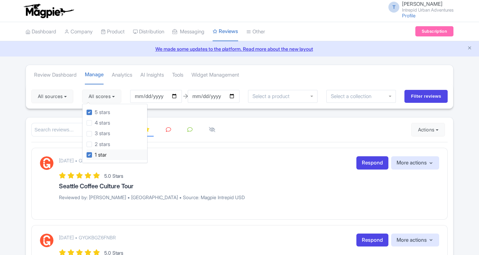
click at [90, 158] on div "1 star" at bounding box center [117, 155] width 61 height 11
drag, startPoint x: 90, startPoint y: 154, endPoint x: 98, endPoint y: 150, distance: 8.5
click at [95, 153] on label "1 star" at bounding box center [101, 155] width 12 height 8
click at [95, 153] on input "1 star" at bounding box center [97, 153] width 4 height 4
checkbox input "false"
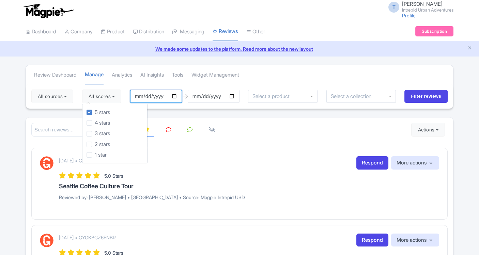
click at [140, 96] on input "2025-05-30" at bounding box center [156, 96] width 52 height 13
type input "2025-01-30"
type input "[DATE]"
click at [277, 97] on input "select-one" at bounding box center [273, 96] width 41 height 6
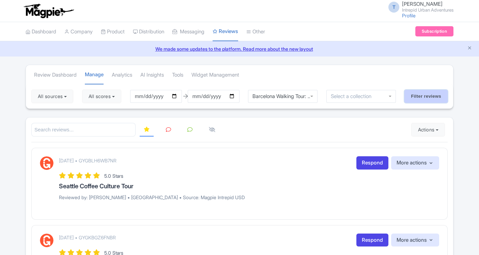
click at [426, 95] on input "Filter reviews" at bounding box center [426, 96] width 43 height 13
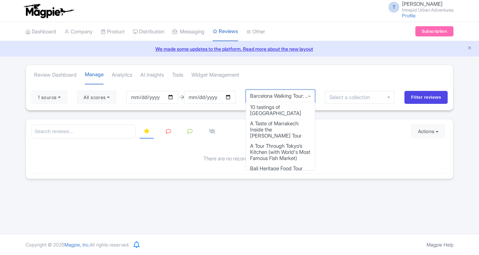
click at [307, 91] on div "Barcelona Walking Tour: Explore Gaudi and Modernist Architecture" at bounding box center [281, 96] width 70 height 13
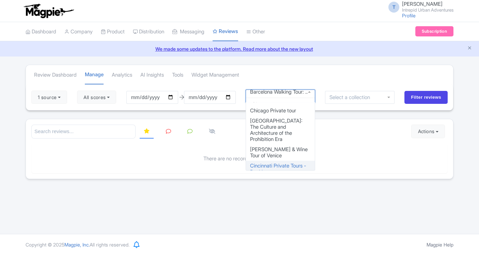
scroll to position [498, 0]
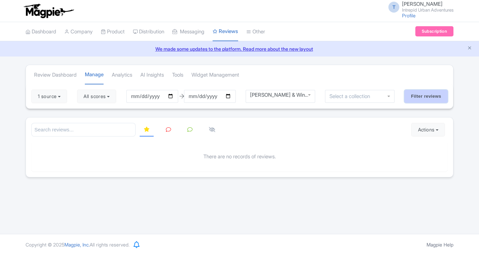
click at [414, 91] on input "Filter reviews" at bounding box center [426, 96] width 43 height 13
click at [297, 98] on div "[PERSON_NAME] & Wine Tour of Venice" at bounding box center [281, 96] width 70 height 13
